Goal: Transaction & Acquisition: Purchase product/service

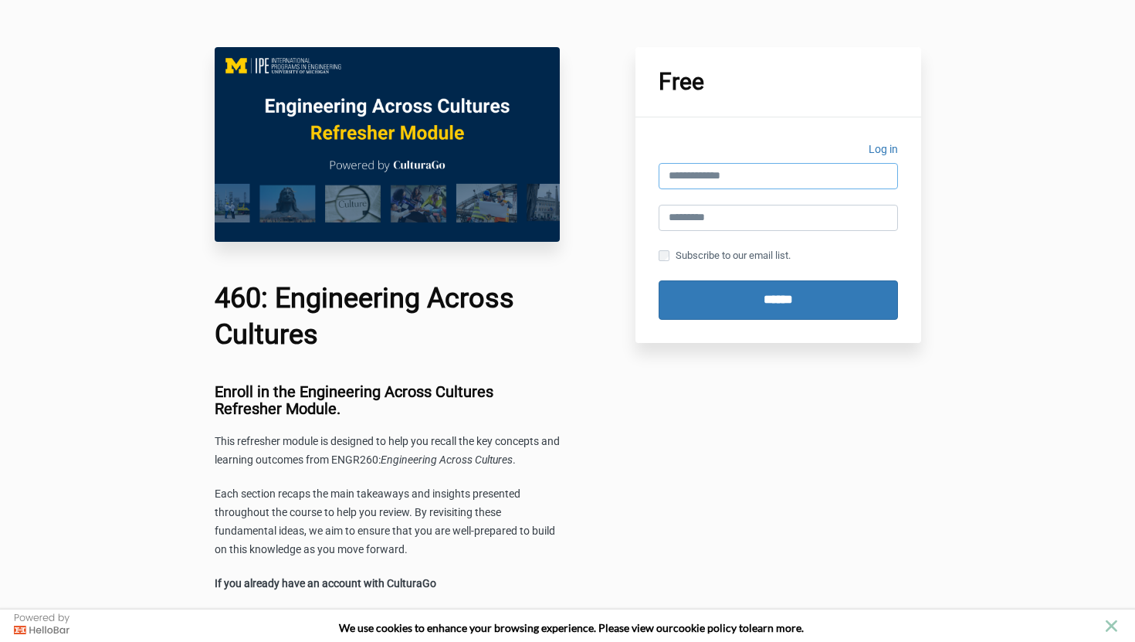
click at [693, 176] on input "email" at bounding box center [778, 176] width 239 height 26
type input "**********"
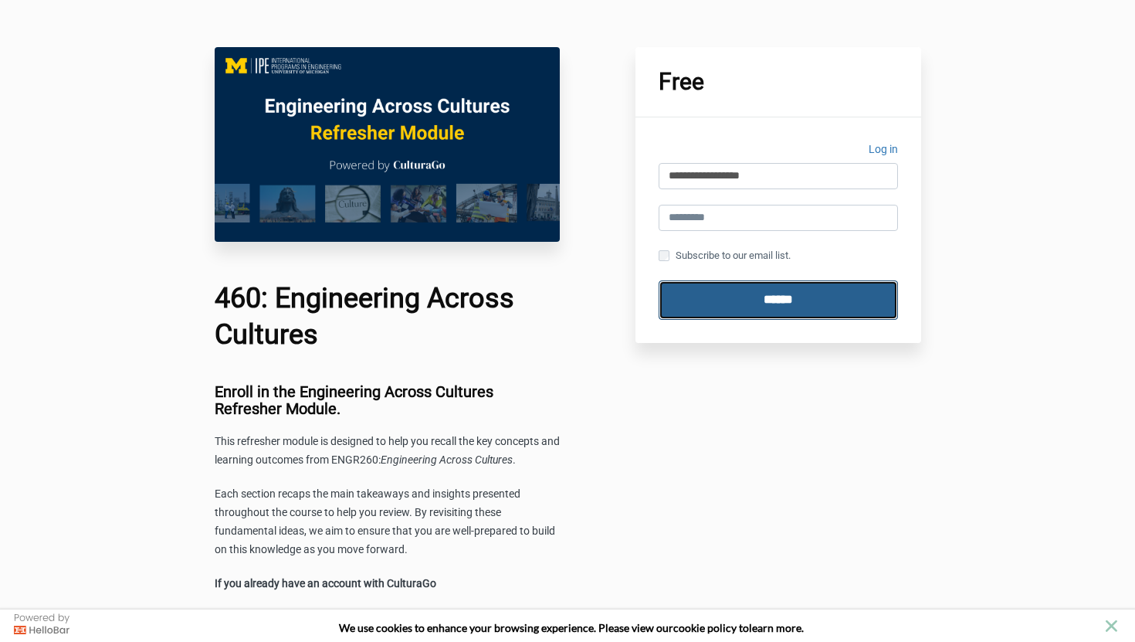
click at [744, 295] on input "******" at bounding box center [778, 299] width 239 height 39
